Goal: Task Accomplishment & Management: Manage account settings

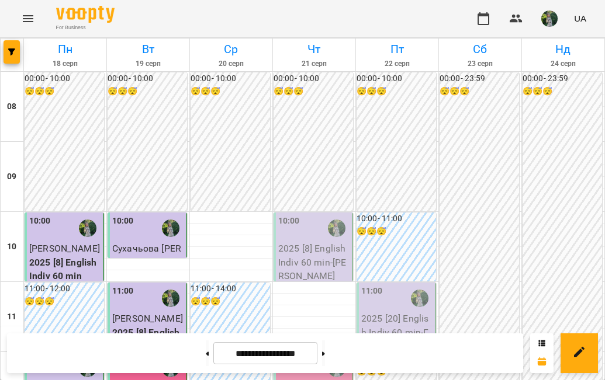
scroll to position [622, 0]
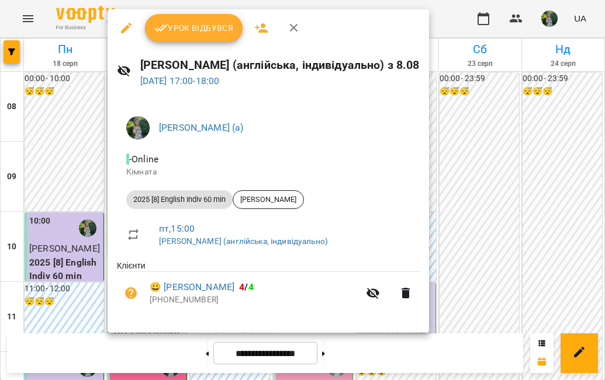
click at [192, 25] on span "Урок відбувся" at bounding box center [193, 28] width 79 height 14
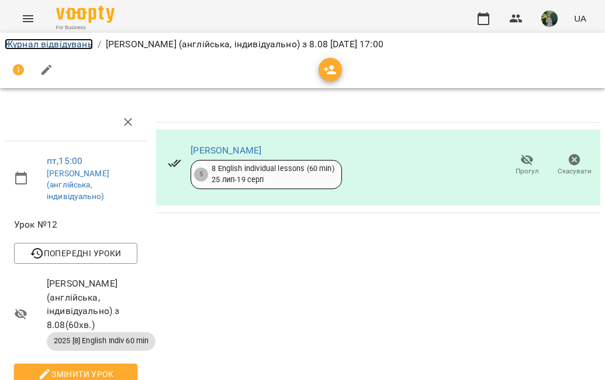
click at [74, 42] on link "Журнал відвідувань" at bounding box center [49, 44] width 88 height 11
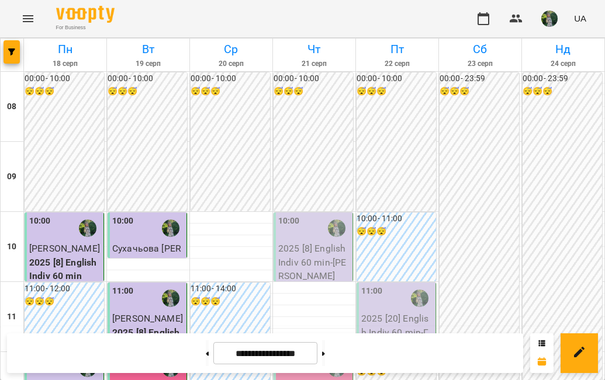
scroll to position [179, 0]
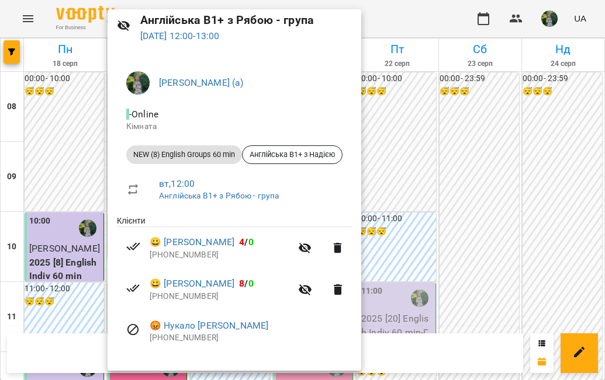
scroll to position [0, 0]
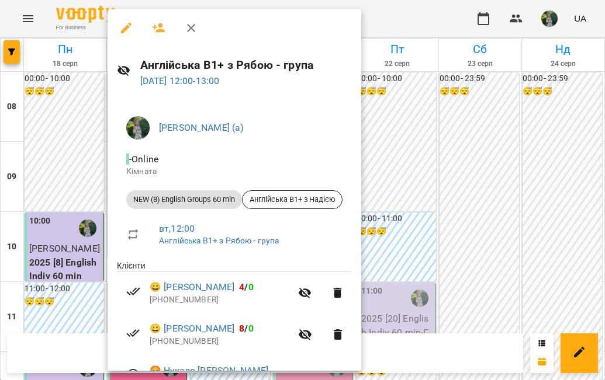
click at [127, 25] on icon "button" at bounding box center [126, 28] width 11 height 11
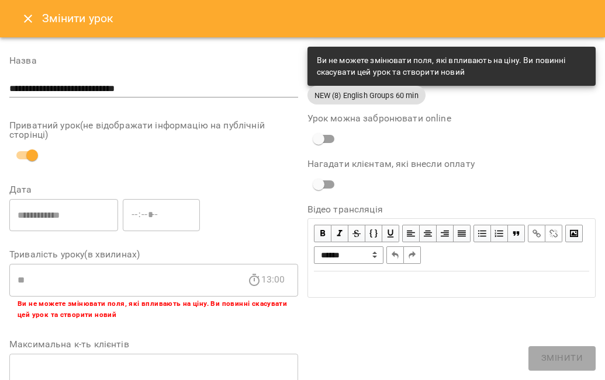
click at [26, 21] on icon "Close" at bounding box center [28, 19] width 14 height 14
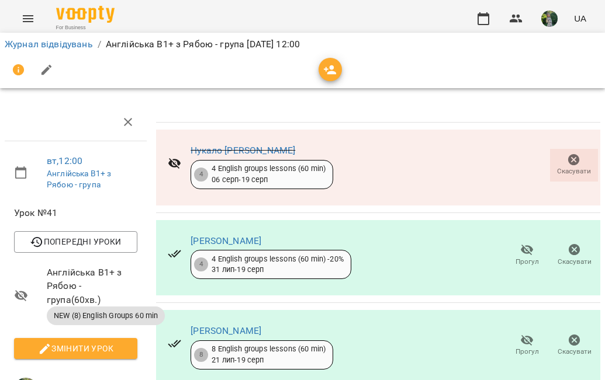
click at [27, 22] on icon "Menu" at bounding box center [28, 18] width 11 height 7
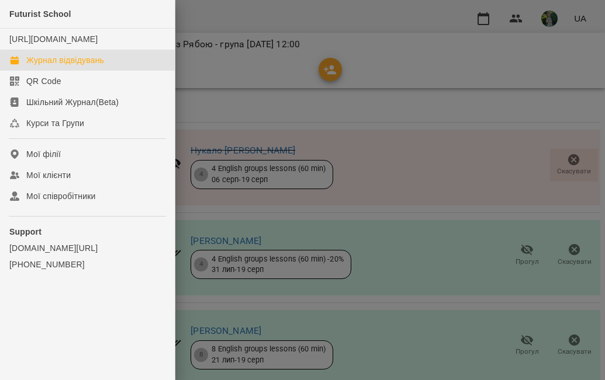
click at [33, 66] on div "Журнал відвідувань" at bounding box center [65, 60] width 78 height 12
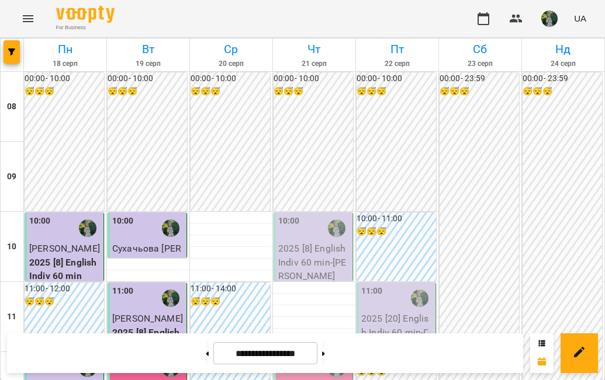
scroll to position [665, 0]
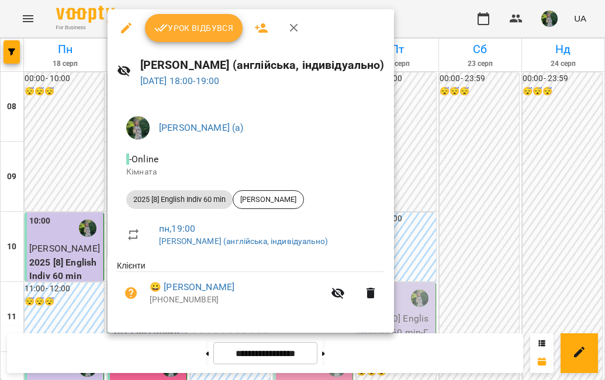
click at [199, 25] on span "Урок відбувся" at bounding box center [193, 28] width 79 height 14
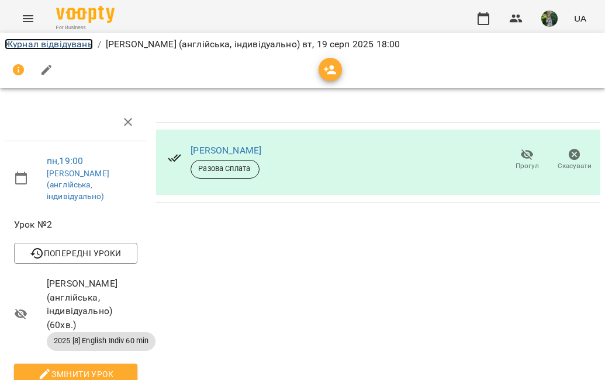
click at [68, 46] on link "Журнал відвідувань" at bounding box center [49, 44] width 88 height 11
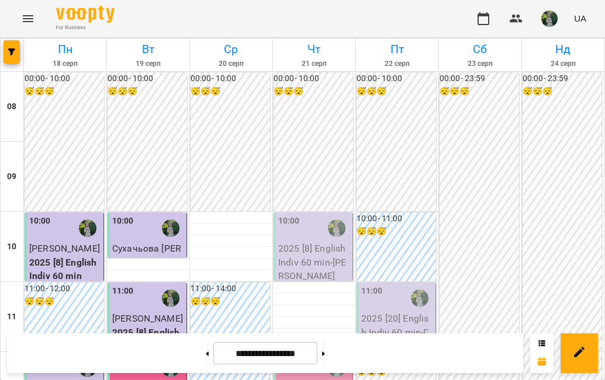
scroll to position [644, 0]
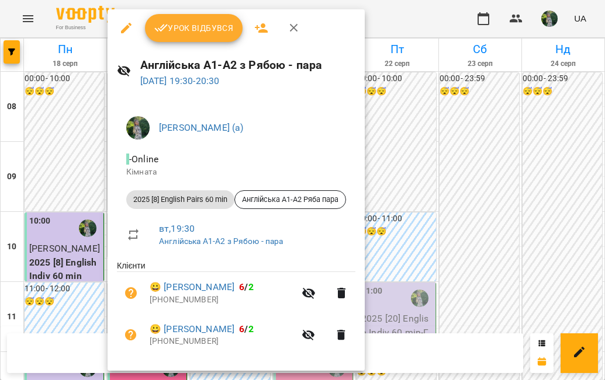
click at [199, 27] on span "Урок відбувся" at bounding box center [193, 28] width 79 height 14
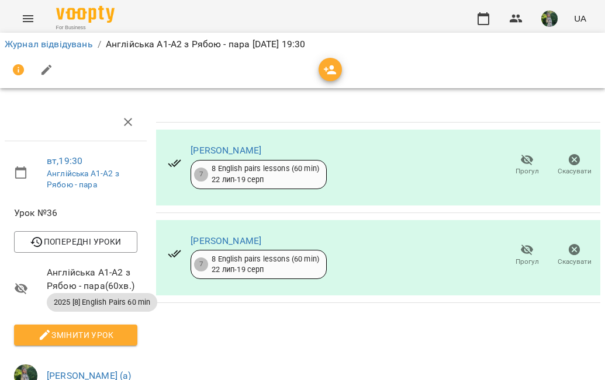
click at [59, 34] on div "Журнал відвідувань / Англійська А1-А2 з Рябою - пара [DATE] 19:30" at bounding box center [302, 60] width 609 height 60
click at [59, 48] on link "Журнал відвідувань" at bounding box center [49, 44] width 88 height 11
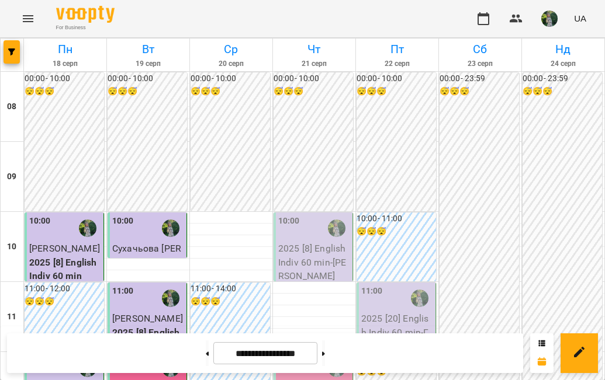
click at [552, 16] on img "button" at bounding box center [549, 19] width 16 height 16
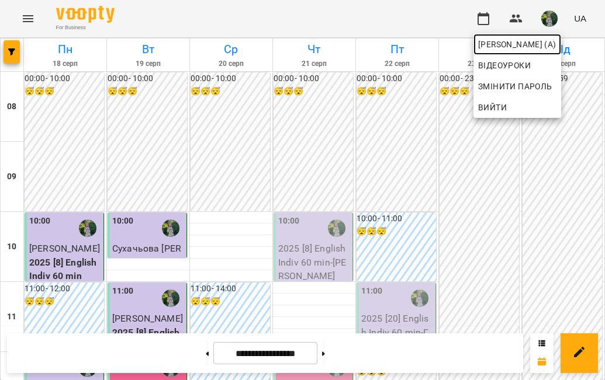
click at [521, 49] on span "[PERSON_NAME] (а)" at bounding box center [517, 44] width 78 height 14
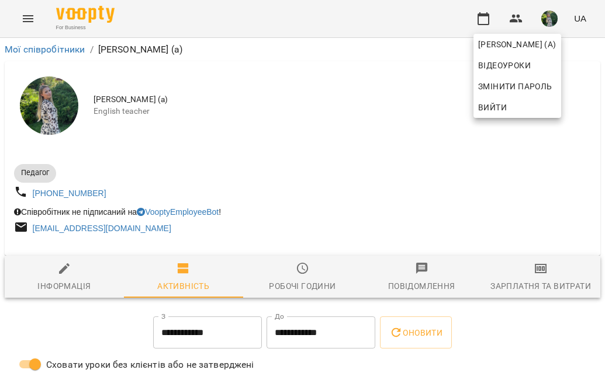
click at [545, 279] on div at bounding box center [302, 190] width 605 height 380
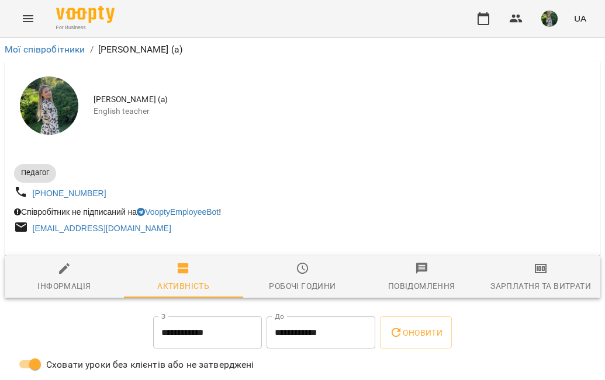
click at [543, 273] on icon "button" at bounding box center [540, 268] width 12 height 9
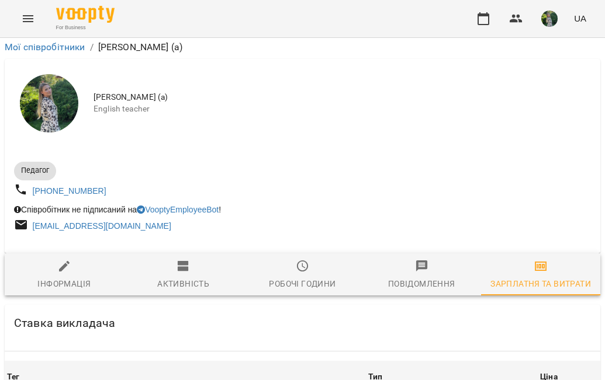
scroll to position [1229, 0]
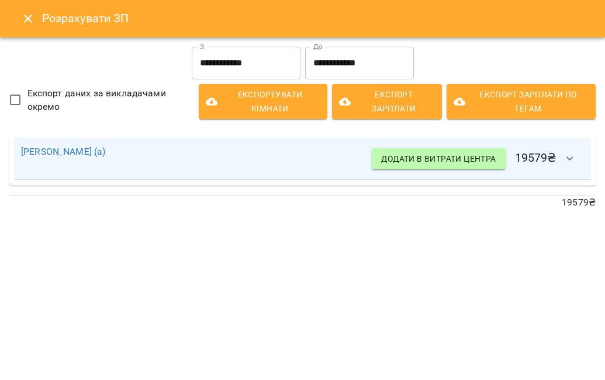
click at [22, 19] on icon "Close" at bounding box center [28, 19] width 14 height 14
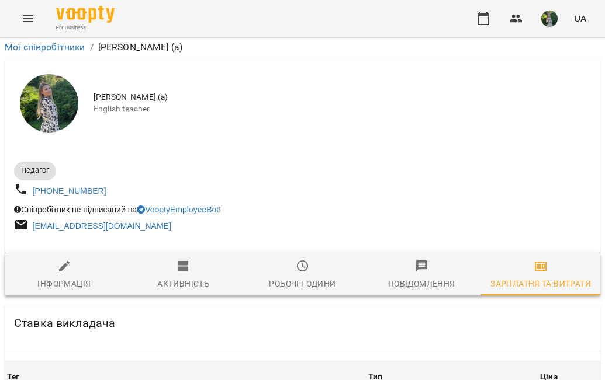
scroll to position [0, 0]
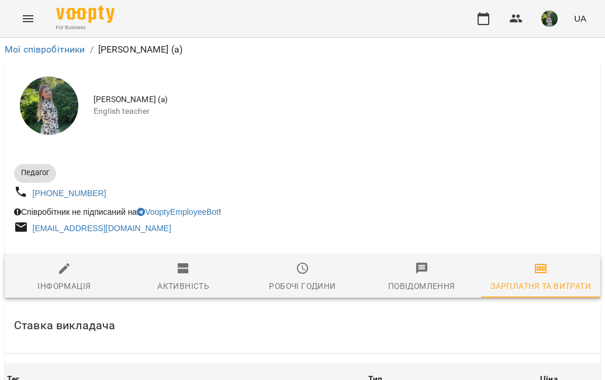
click at [27, 12] on icon "Menu" at bounding box center [28, 19] width 14 height 14
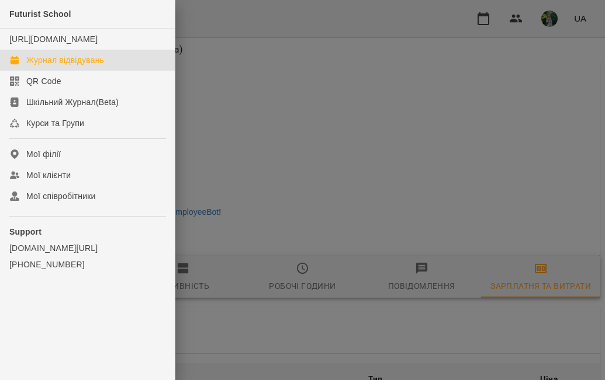
click at [41, 66] on div "Журнал відвідувань" at bounding box center [65, 60] width 78 height 12
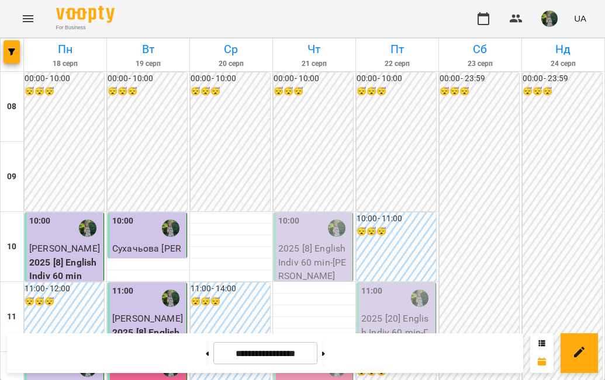
scroll to position [367, 0]
click at [553, 22] on img "button" at bounding box center [549, 19] width 16 height 16
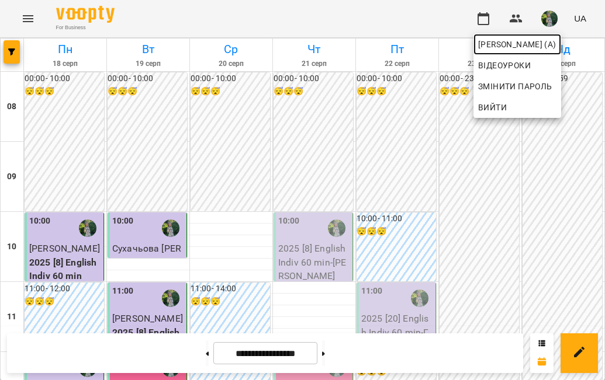
click at [527, 43] on span "[PERSON_NAME] (а)" at bounding box center [517, 44] width 78 height 14
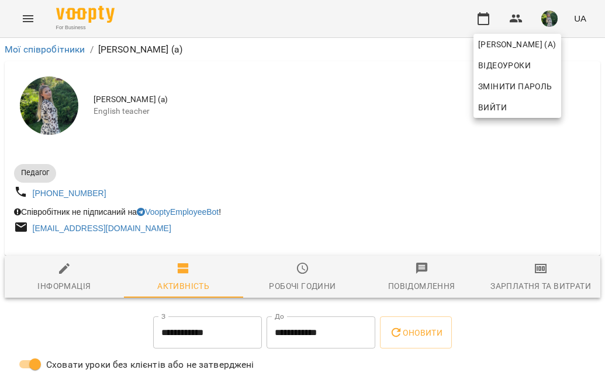
click at [541, 286] on div at bounding box center [302, 190] width 605 height 380
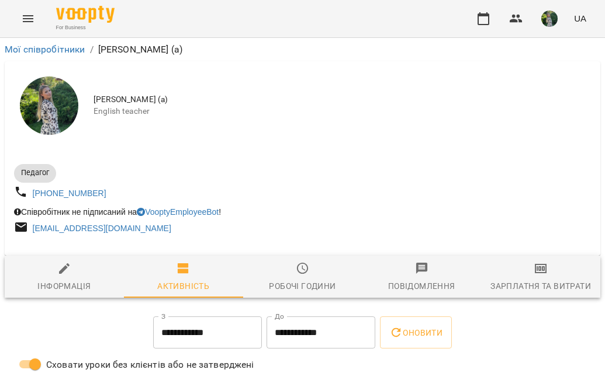
click at [541, 276] on icon "button" at bounding box center [540, 269] width 14 height 14
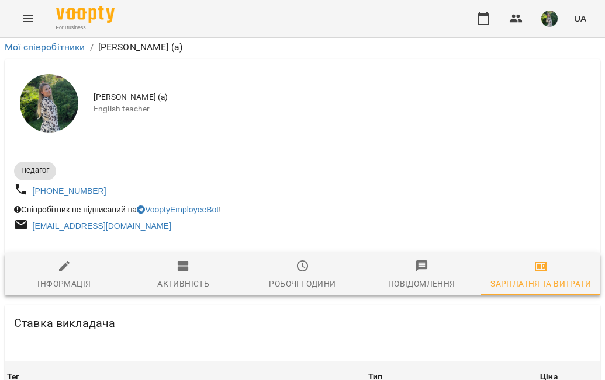
scroll to position [1229, 0]
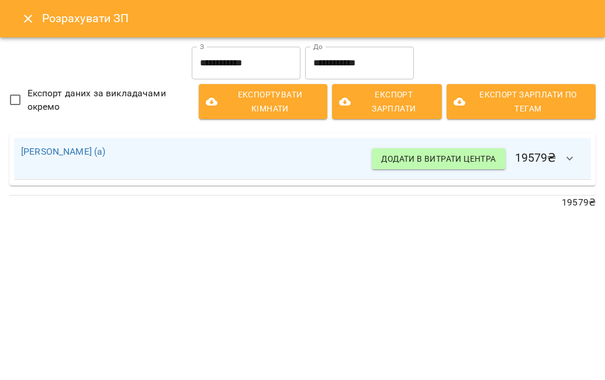
click at [29, 21] on icon "Close" at bounding box center [28, 19] width 14 height 14
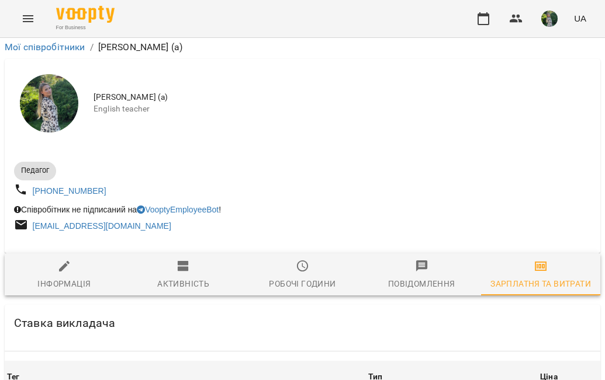
scroll to position [0, 0]
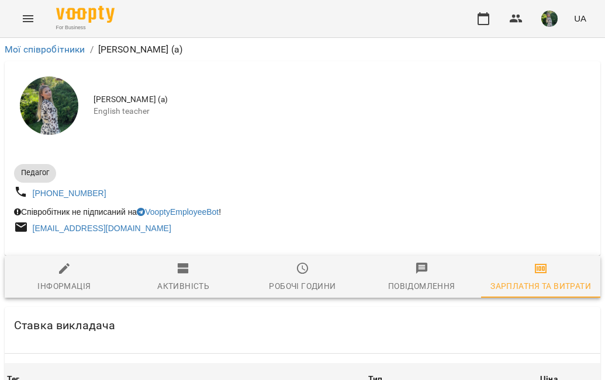
click at [30, 13] on icon "Menu" at bounding box center [28, 19] width 14 height 14
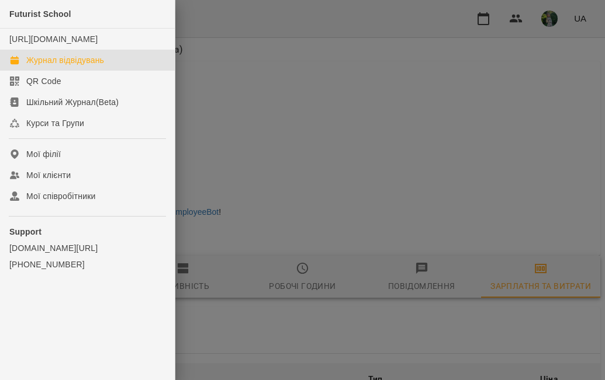
click at [51, 66] on div "Журнал відвідувань" at bounding box center [65, 60] width 78 height 12
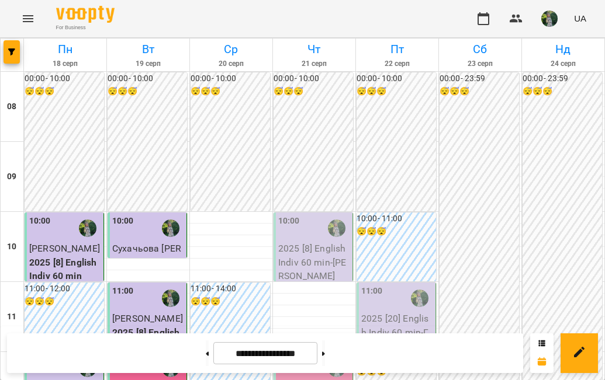
scroll to position [263, 0]
